Goal: Task Accomplishment & Management: Use online tool/utility

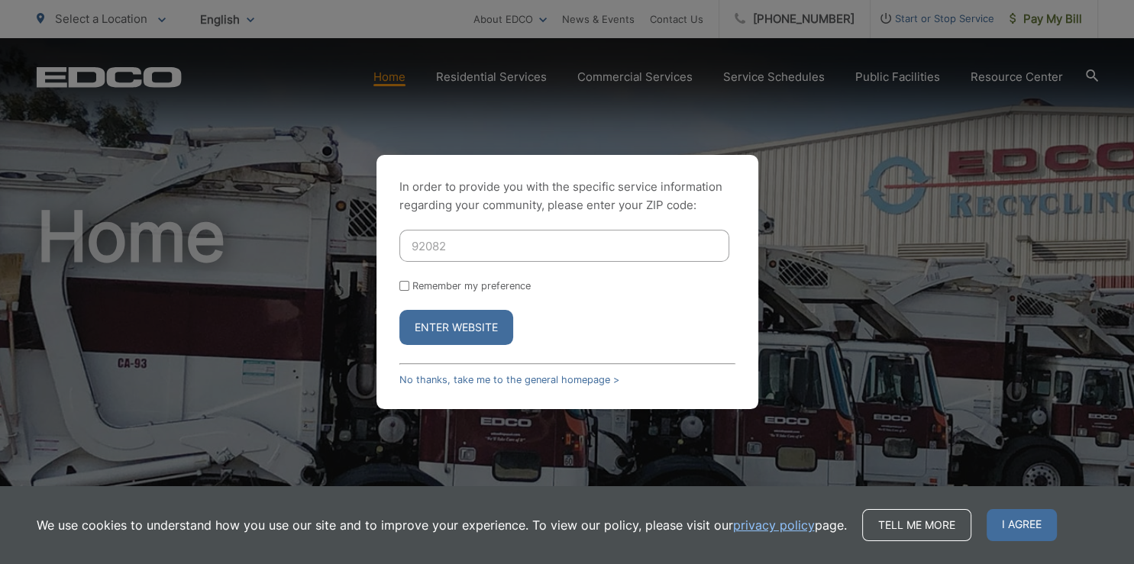
type input "92082"
click at [472, 334] on button "Enter Website" at bounding box center [456, 327] width 114 height 35
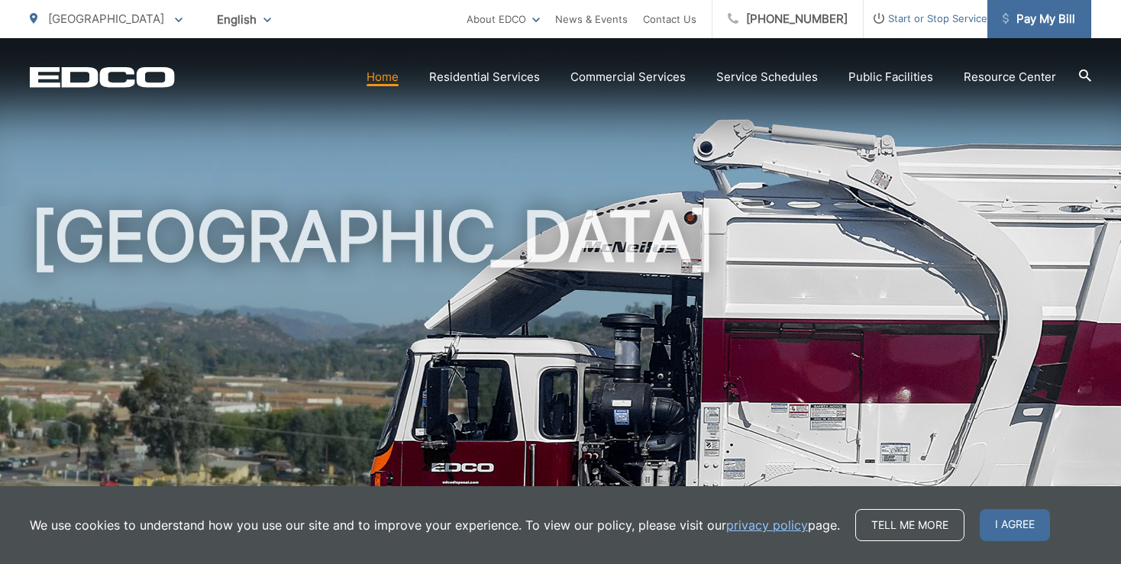
click at [1039, 18] on span "Pay My Bill" at bounding box center [1039, 19] width 73 height 18
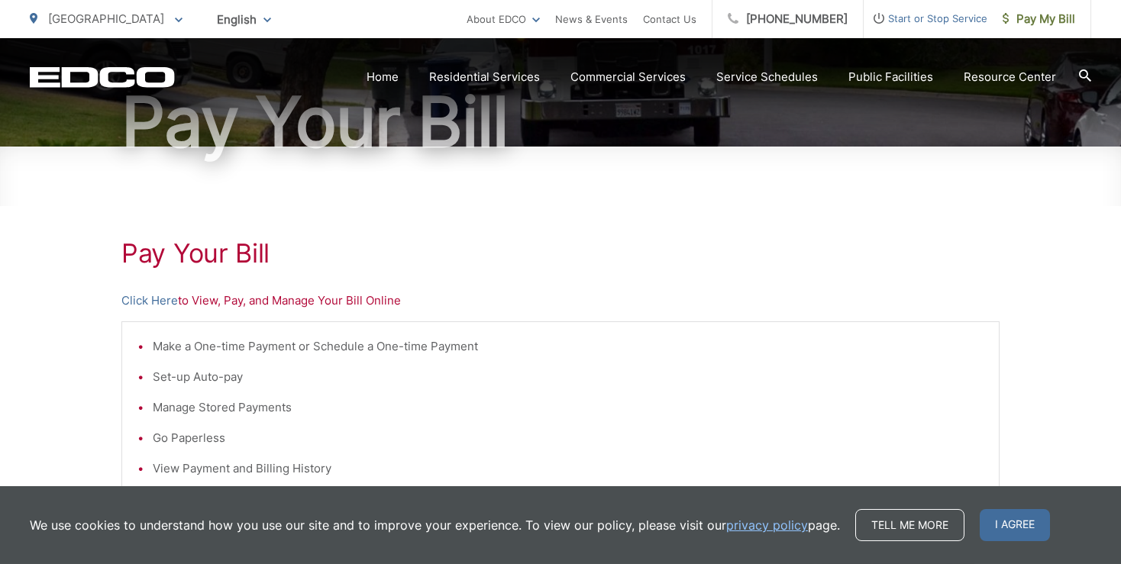
scroll to position [161, 0]
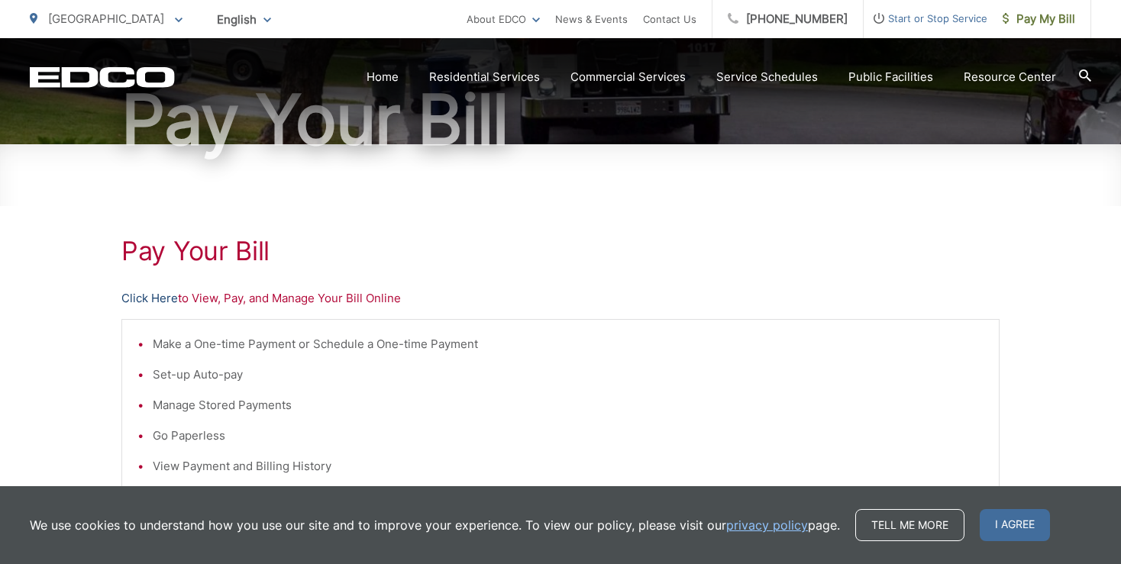
click at [141, 298] on link "Click Here" at bounding box center [149, 298] width 57 height 18
